Goal: Transaction & Acquisition: Purchase product/service

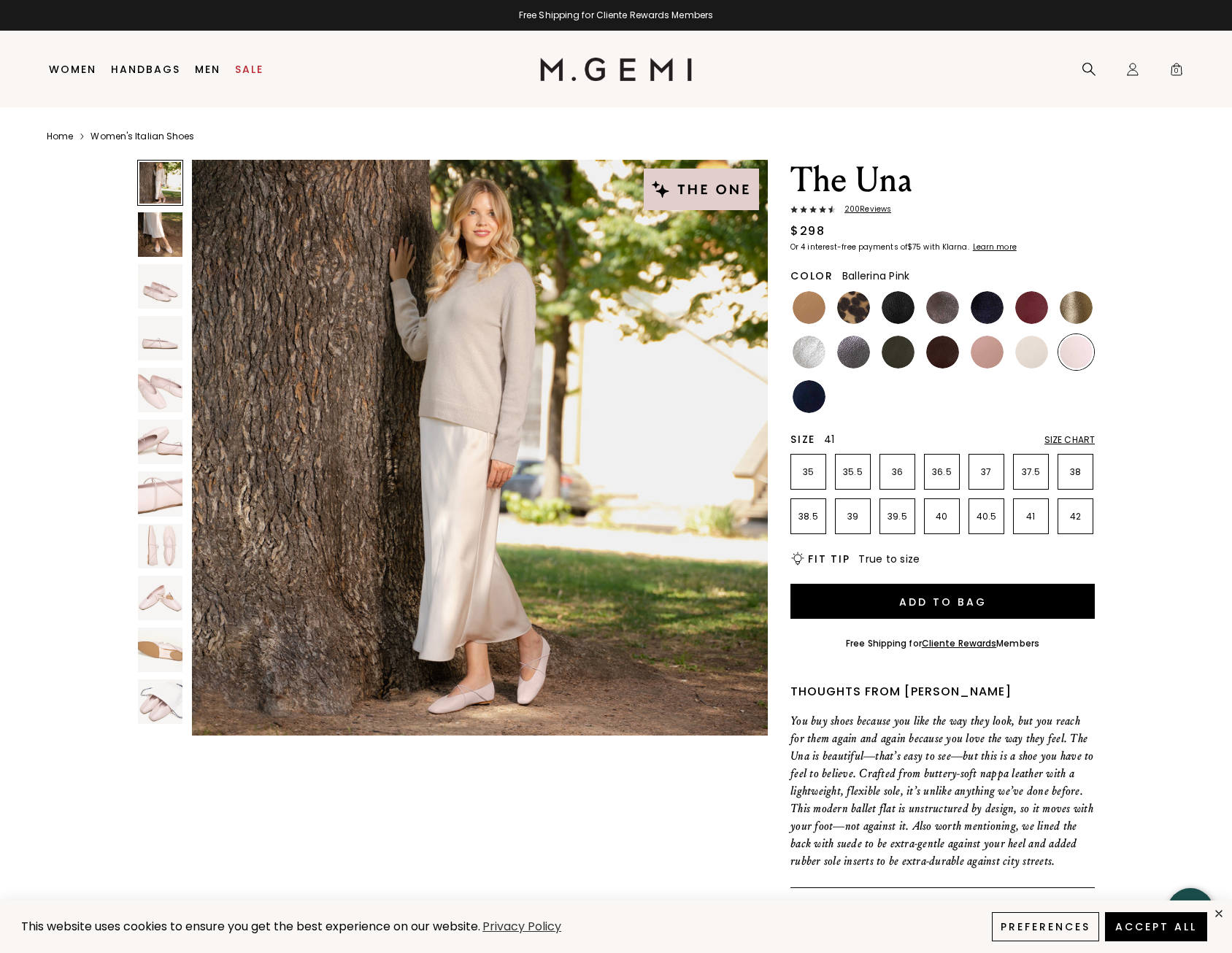
click at [1027, 526] on li "41" at bounding box center [1030, 516] width 35 height 35
click at [891, 294] on img at bounding box center [898, 308] width 33 height 33
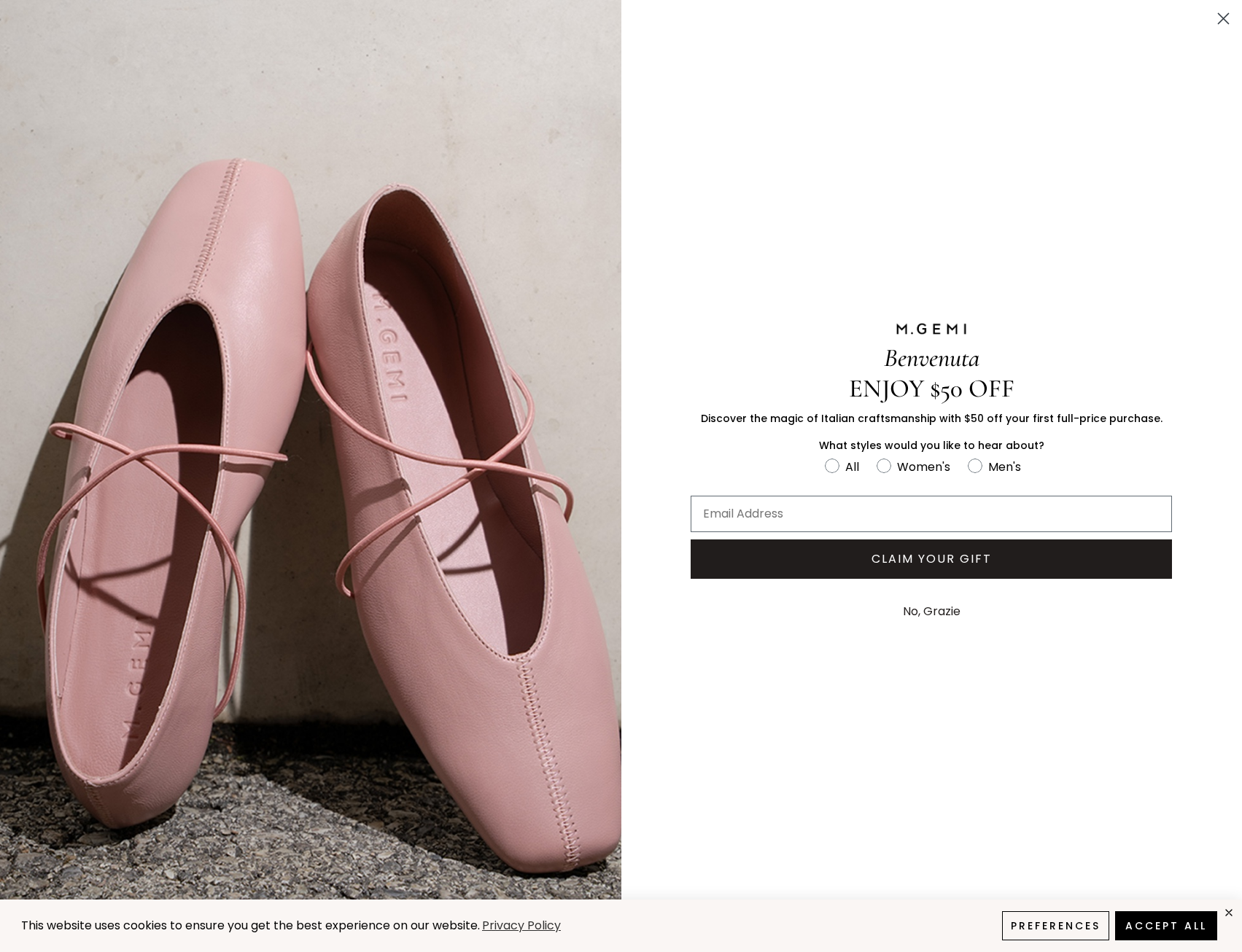
click at [1223, 17] on icon "Close dialog" at bounding box center [1224, 19] width 10 height 10
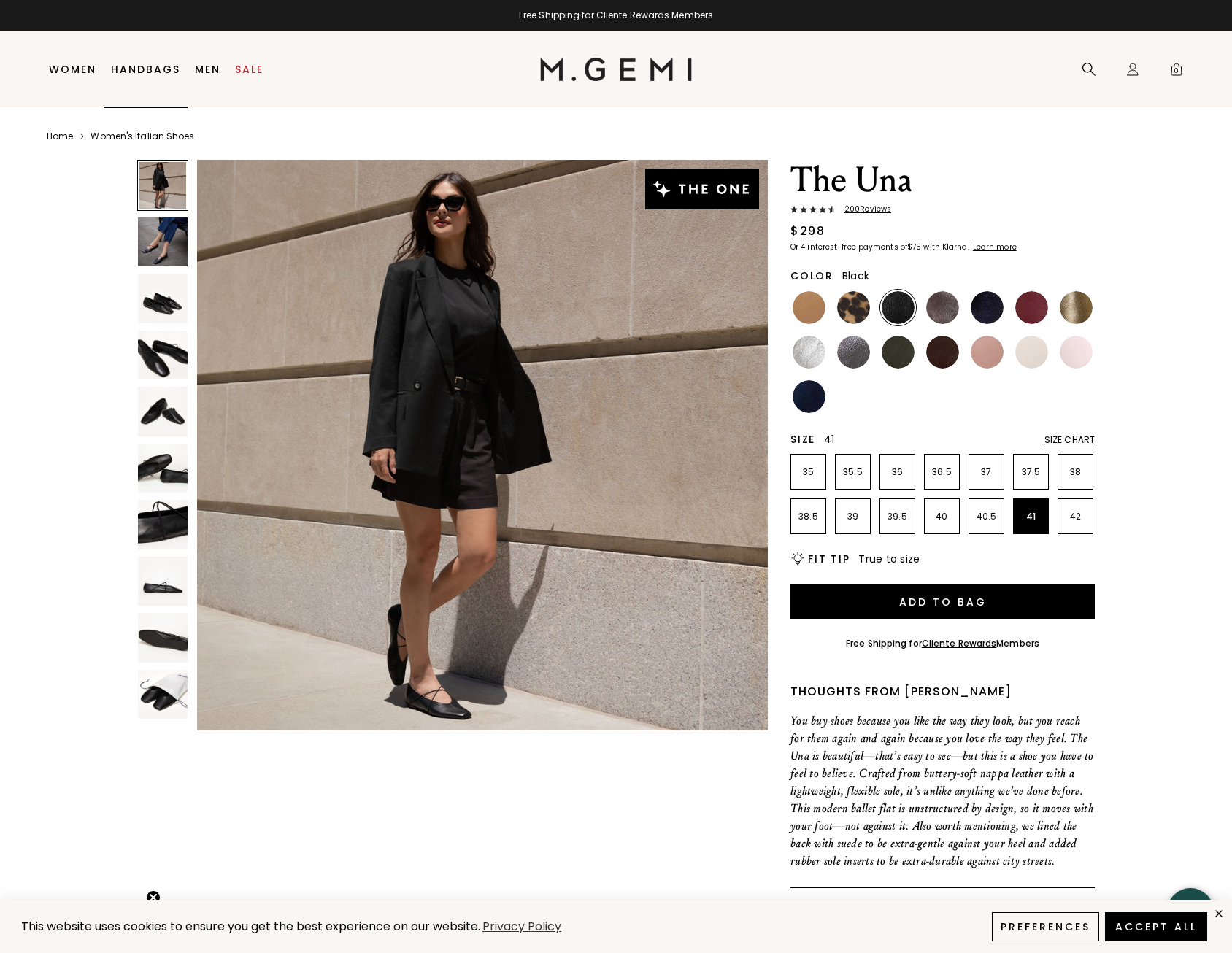
click at [149, 64] on link "Handbags" at bounding box center [146, 69] width 69 height 12
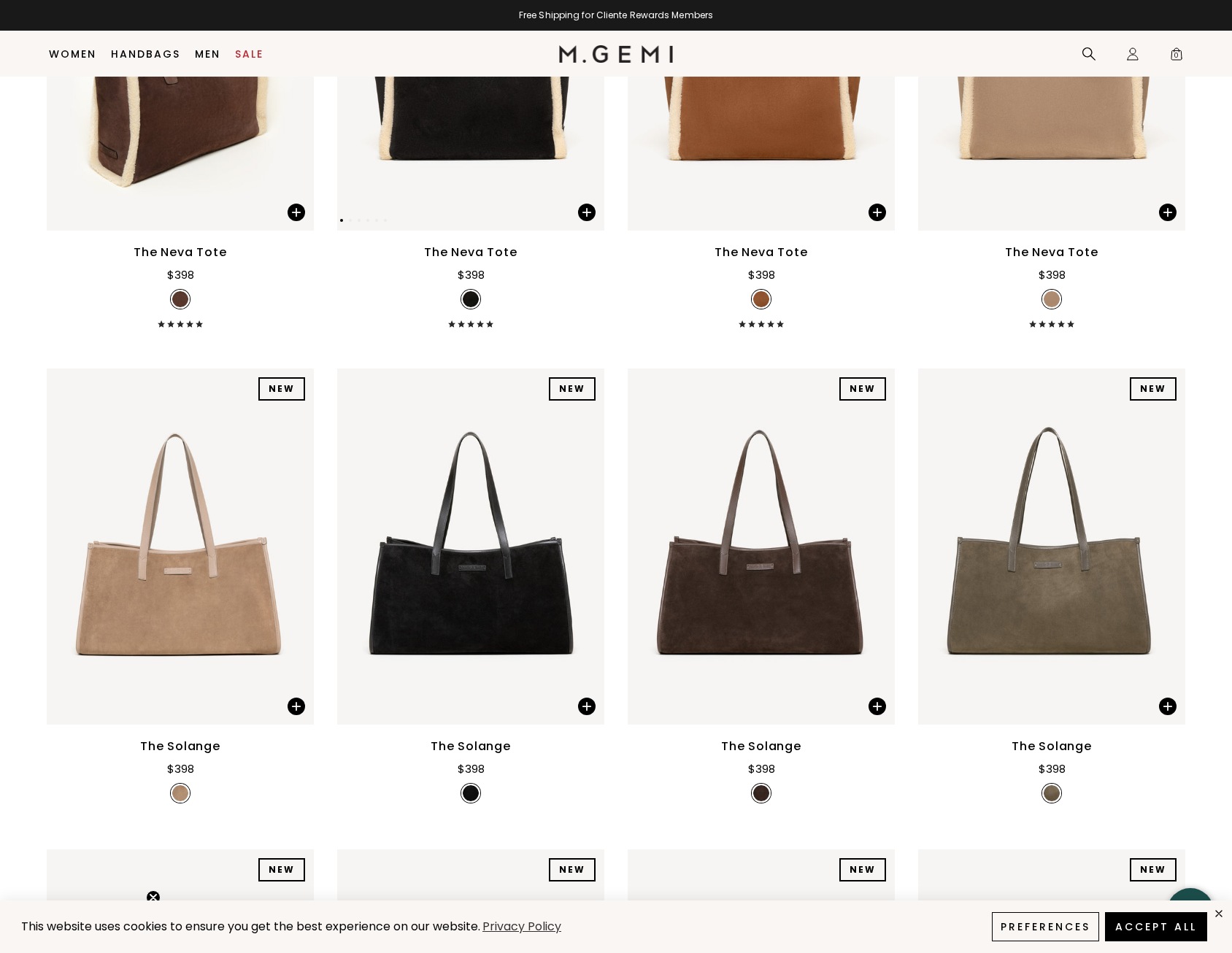
scroll to position [502, 0]
